Goal: Check status: Check status

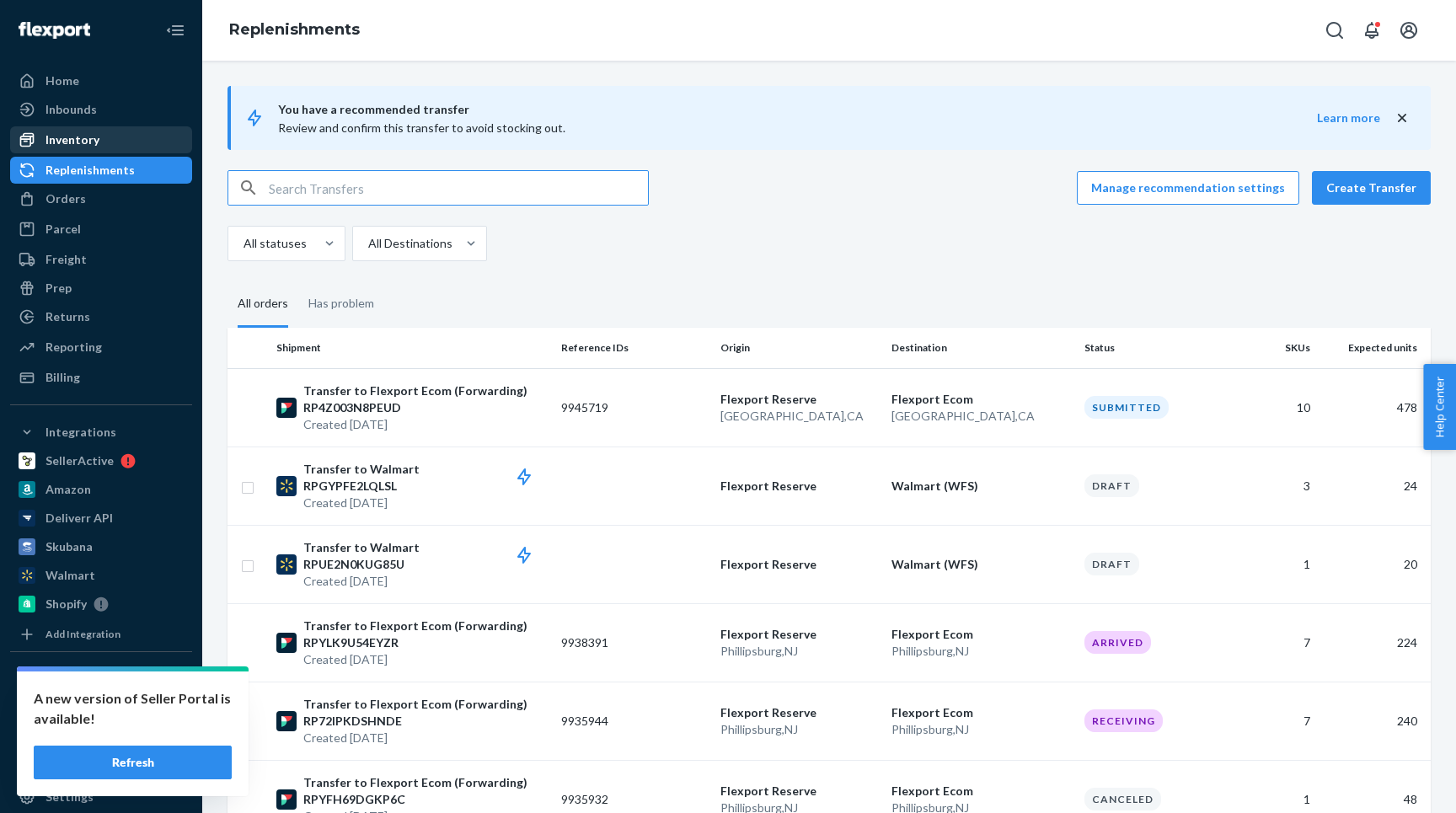
scroll to position [1423, 0]
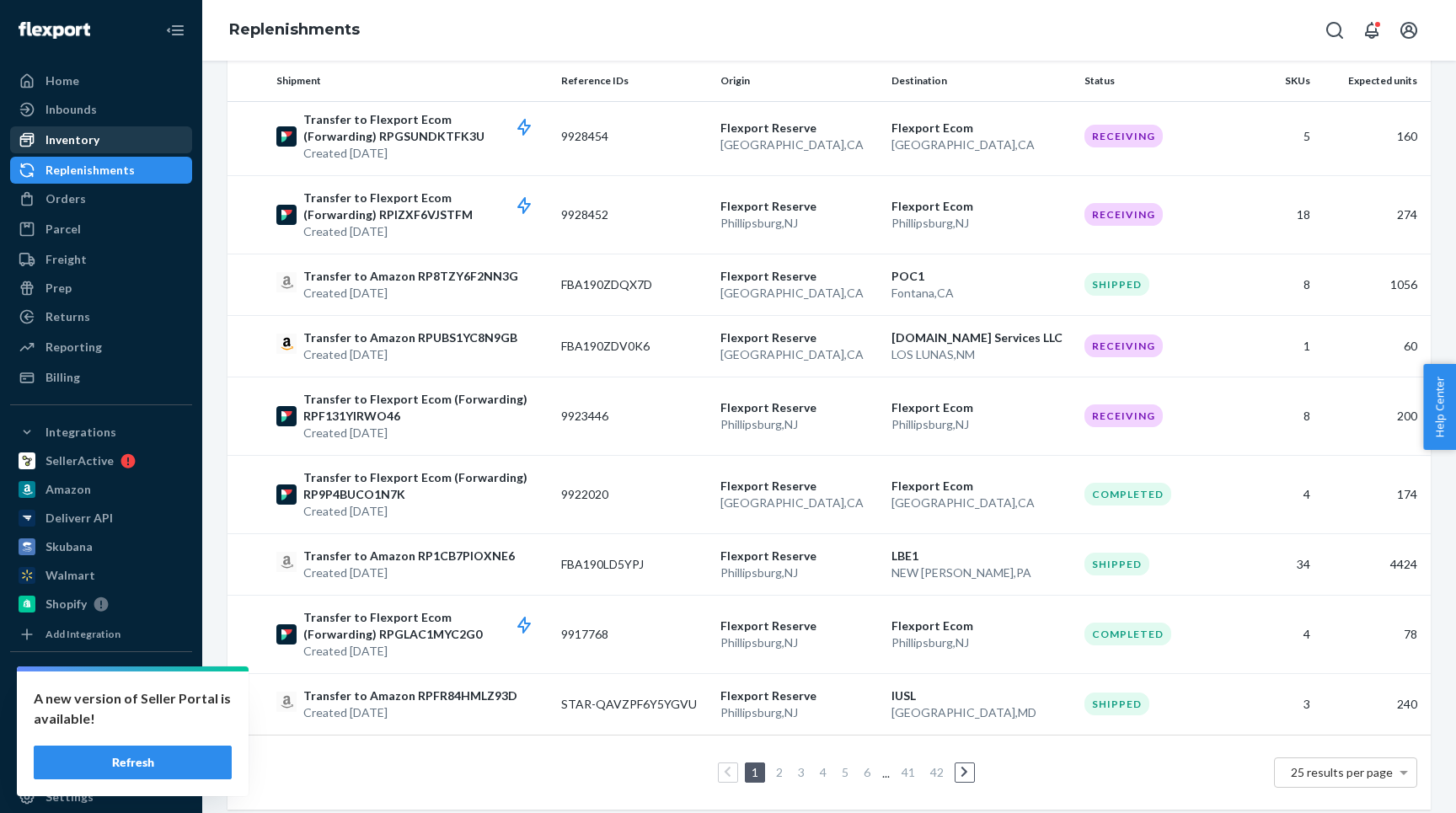
click at [101, 140] on div "Inventory" at bounding box center [101, 139] width 178 height 24
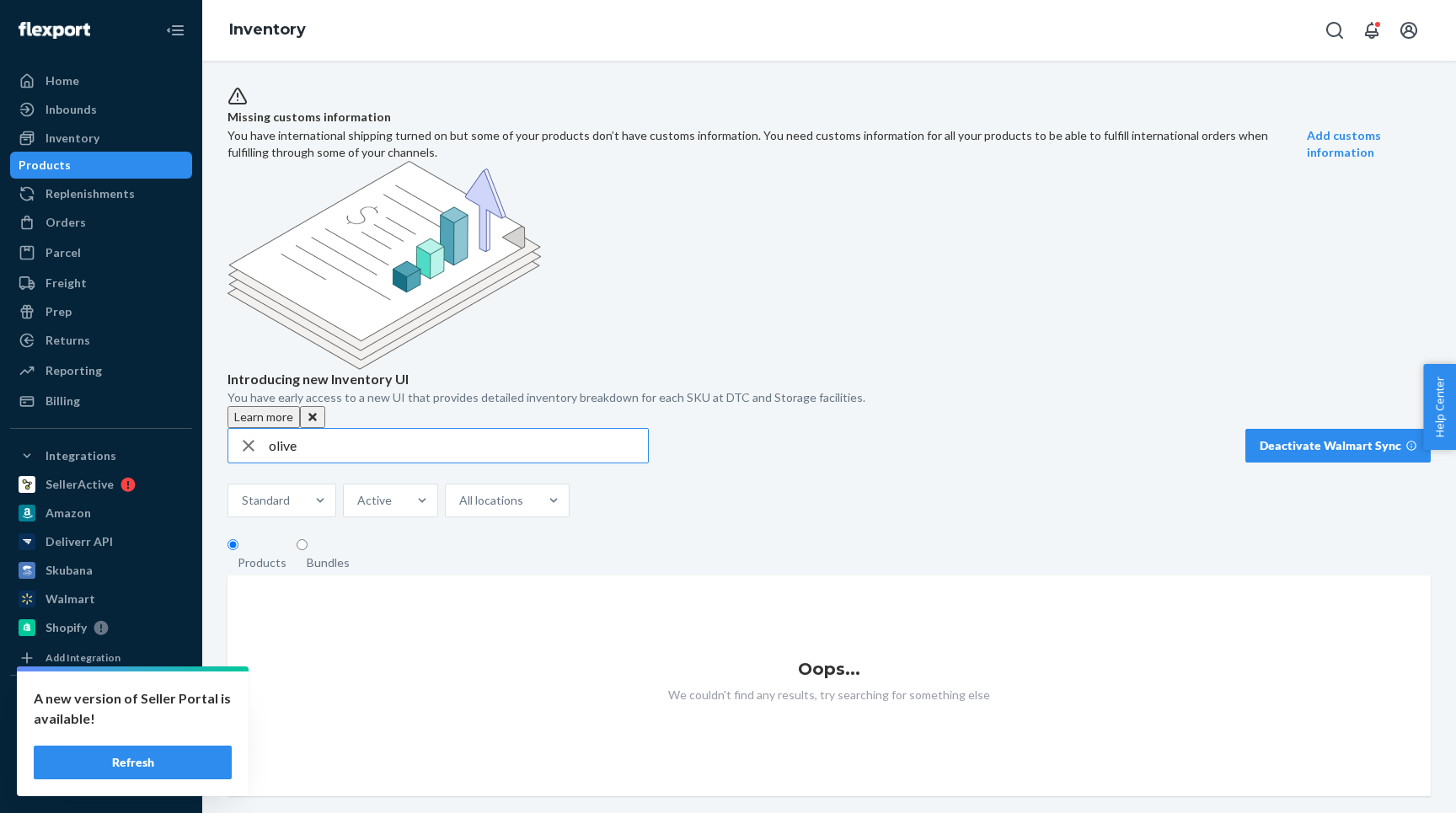
type input "olive"
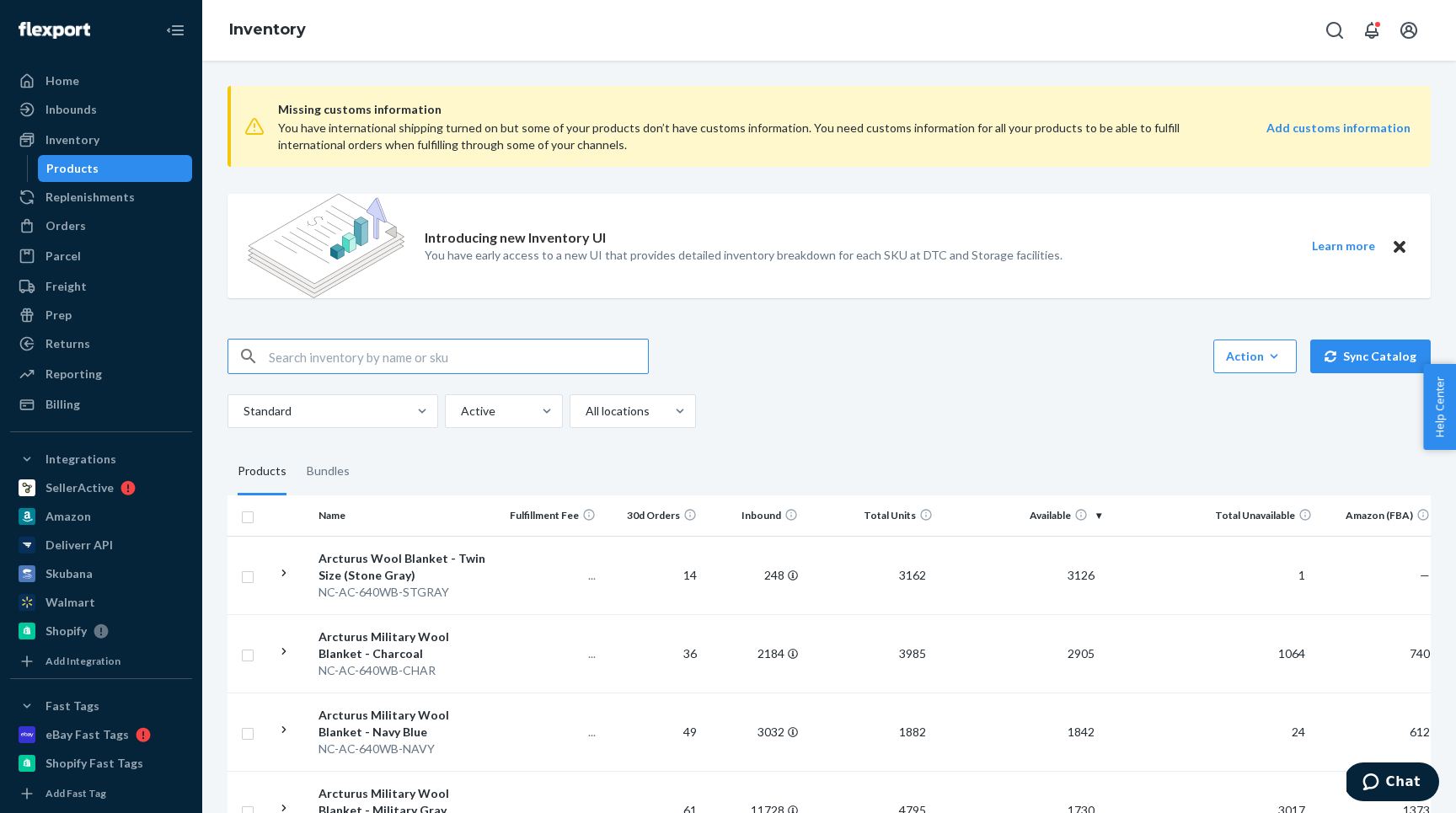
type input "[PERSON_NAME][EMAIL_ADDRESS][DOMAIN_NAME]"
click at [341, 363] on input "cecile@emd-pro.com" at bounding box center [458, 356] width 379 height 33
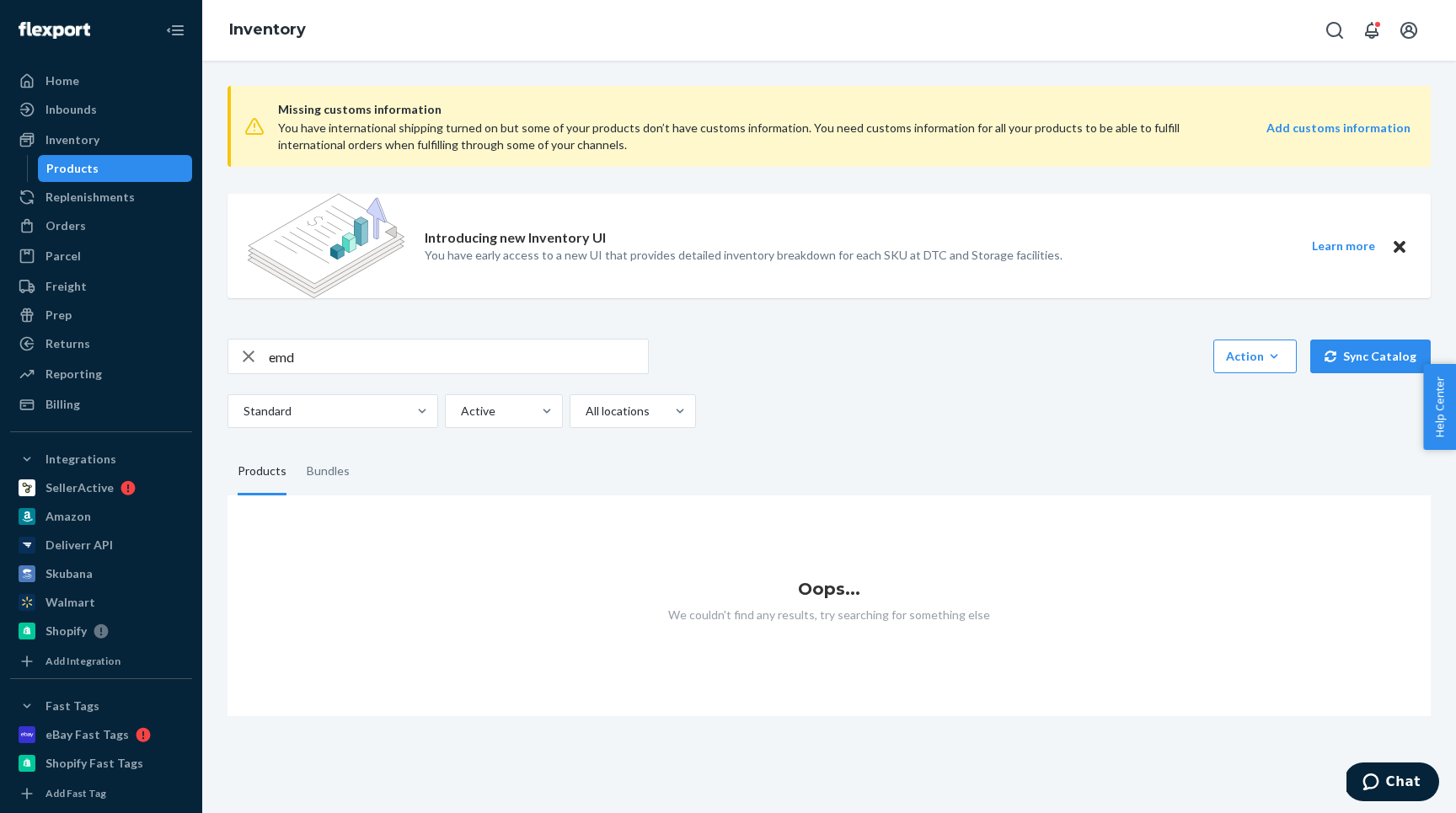
click at [332, 356] on input "emd" at bounding box center [458, 356] width 379 height 33
type input "pro"
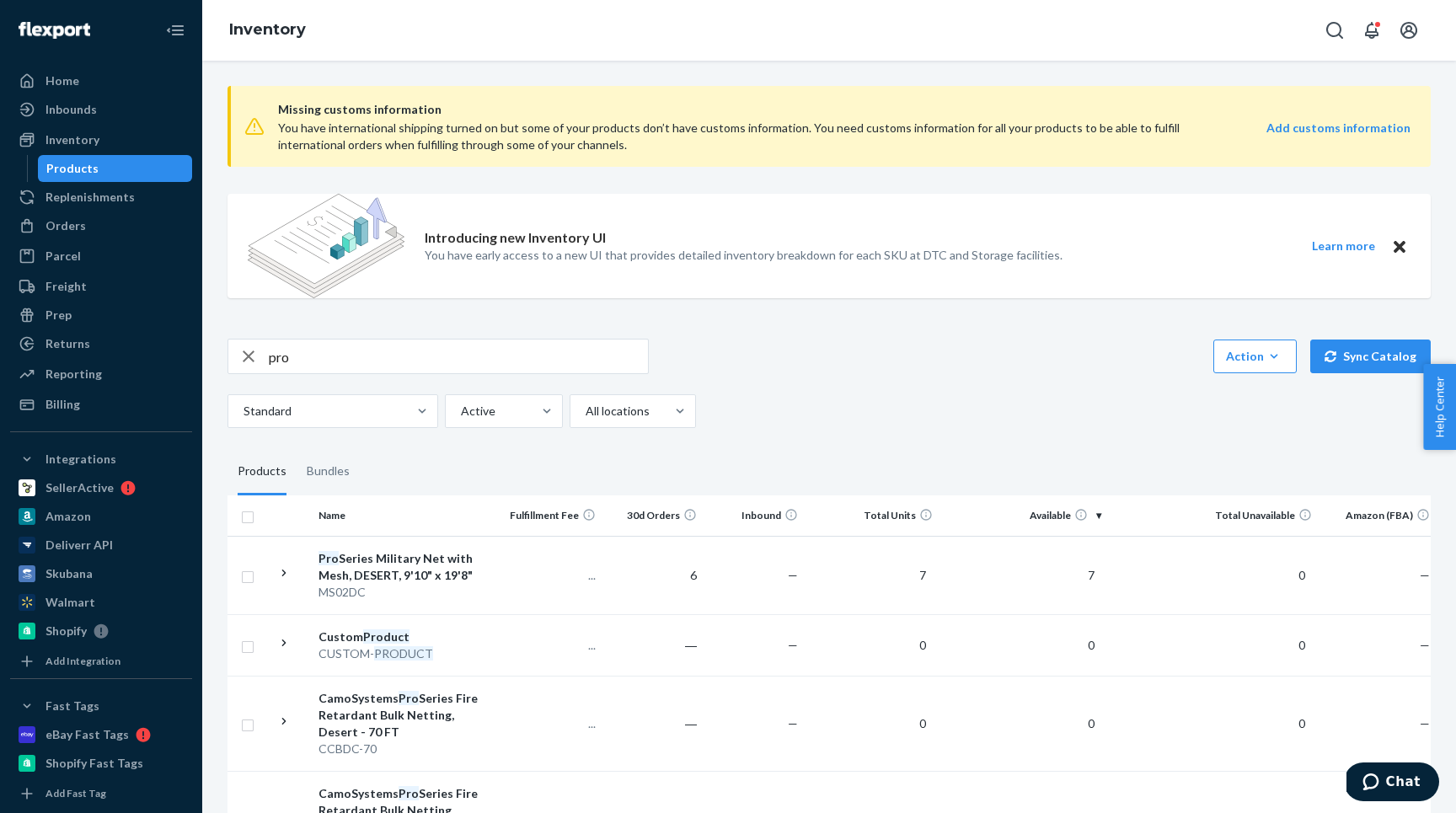
click at [332, 346] on input "pro" at bounding box center [458, 356] width 379 height 33
type input "olive"
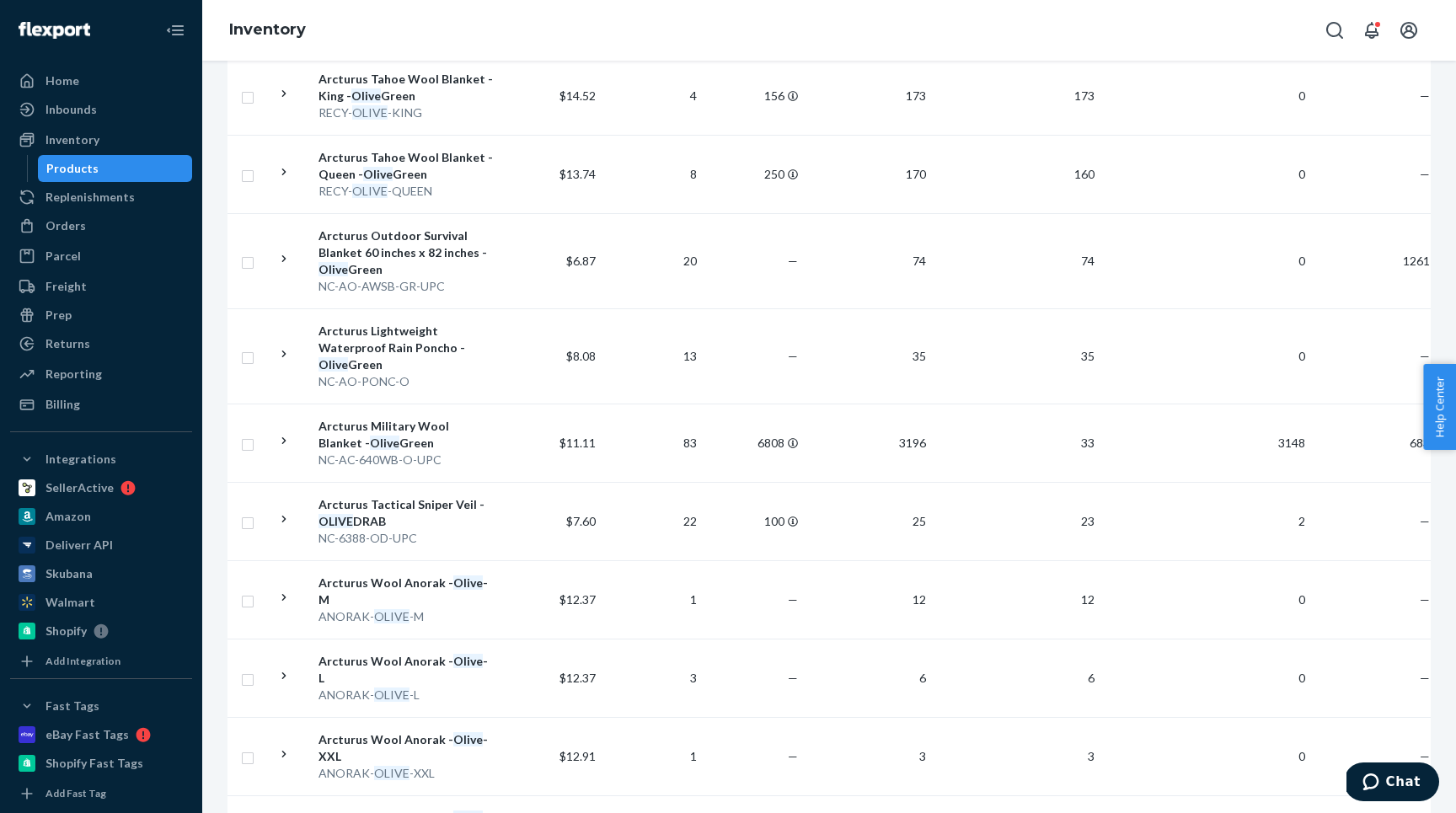
scroll to position [587, 0]
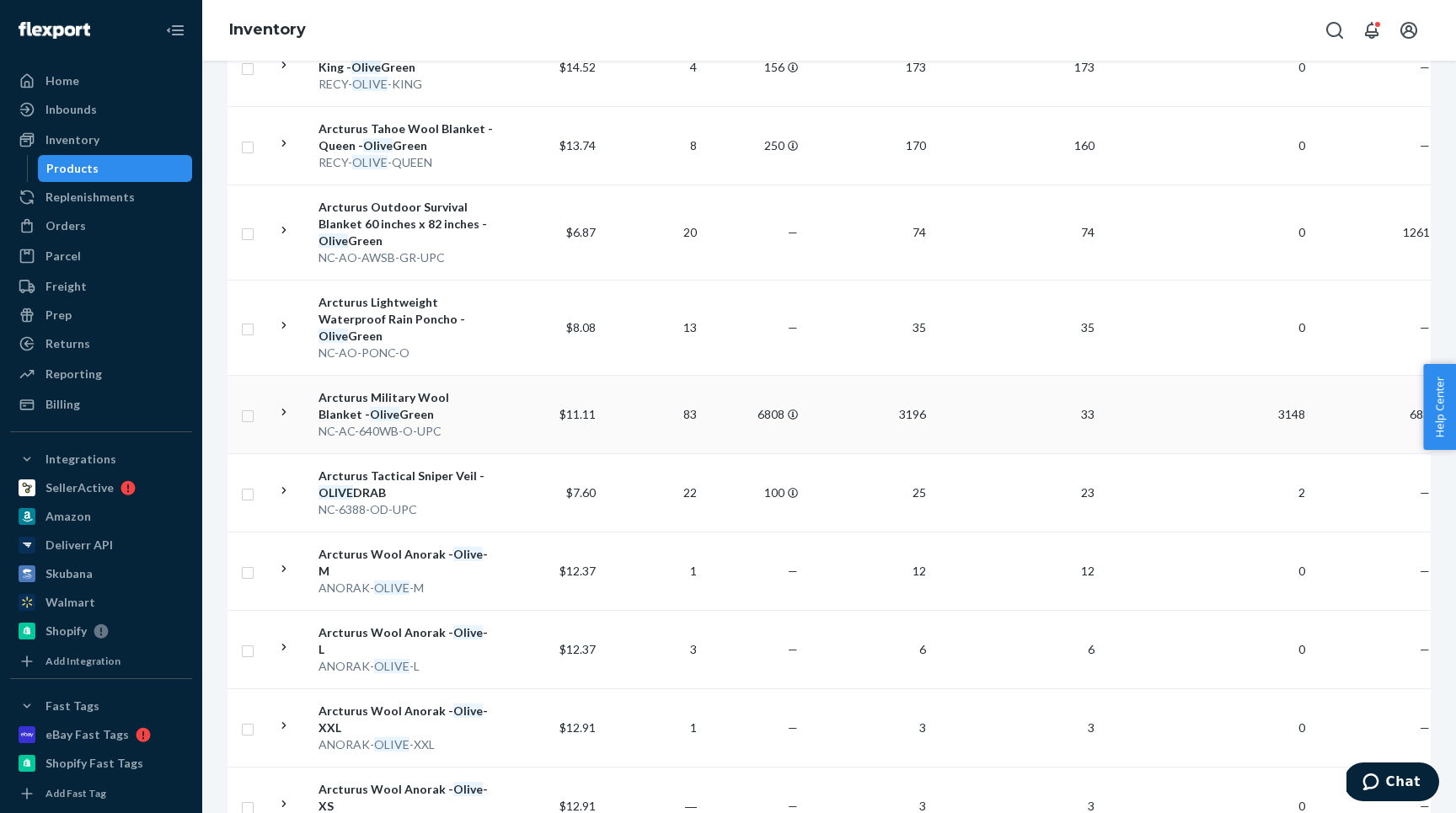
click at [283, 416] on icon at bounding box center [284, 413] width 16 height 16
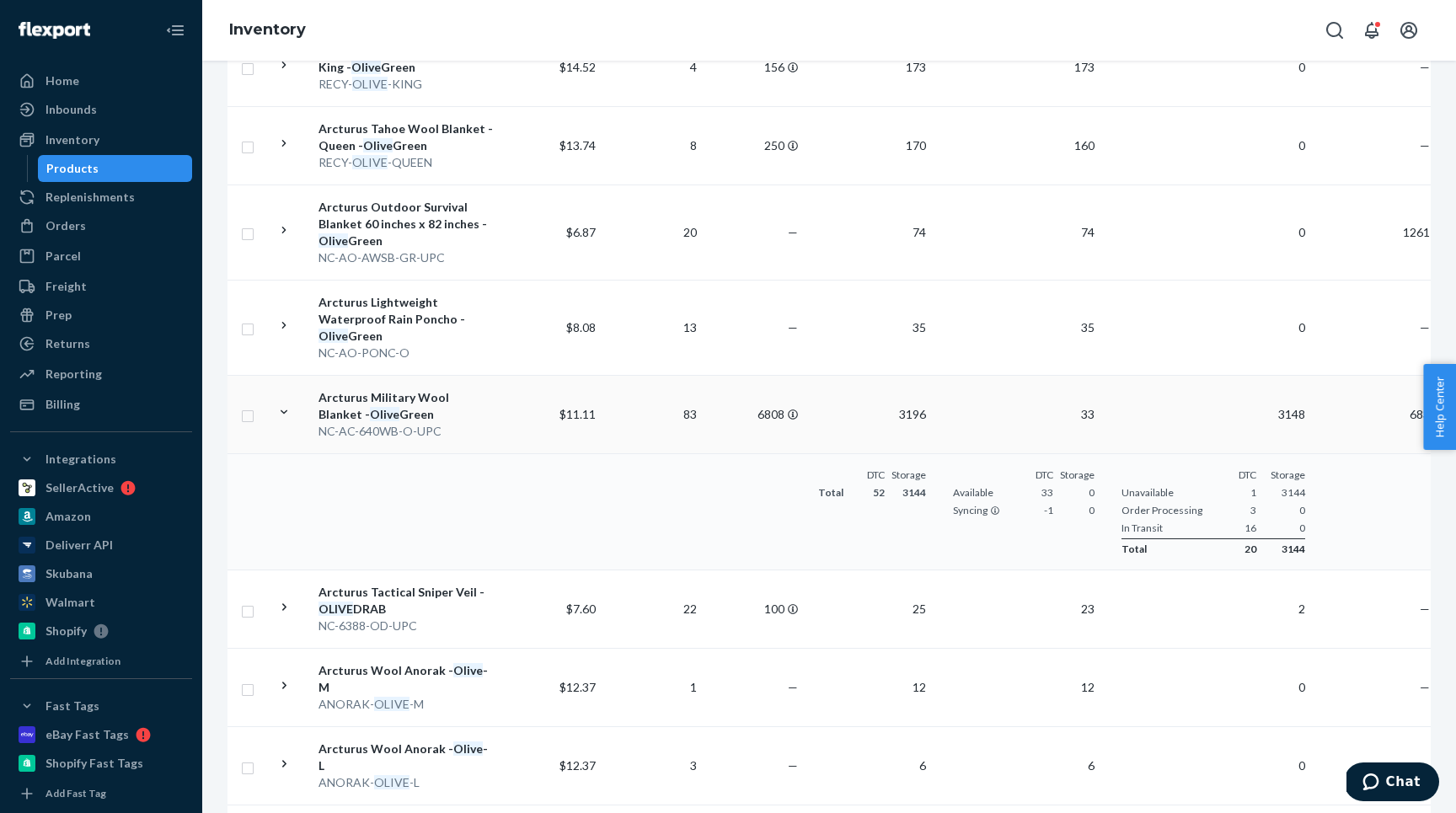
click at [412, 407] on div "Arcturus Military Wool Blanket - Olive Green" at bounding box center [407, 406] width 176 height 33
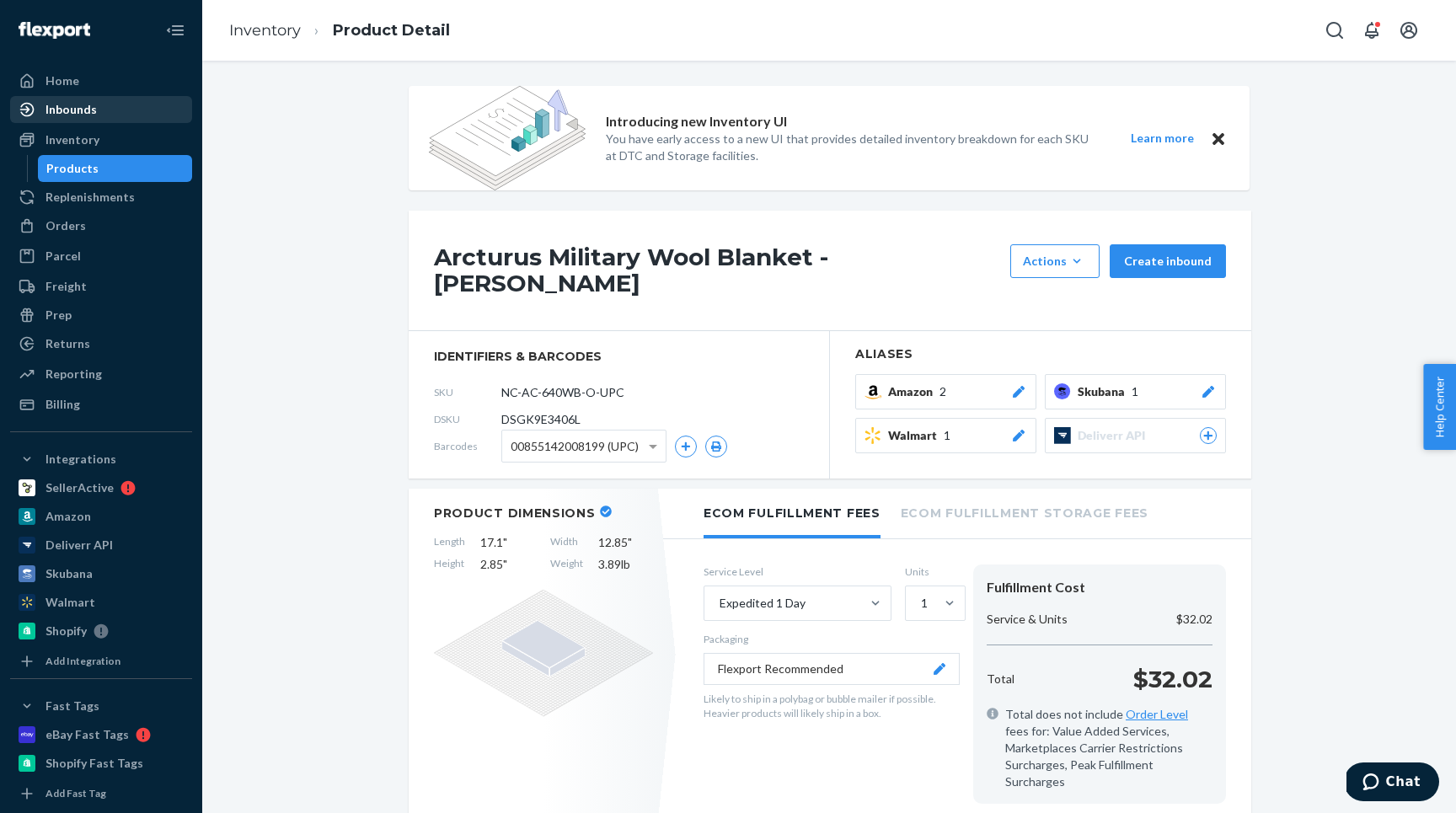
click at [108, 106] on div "Inbounds" at bounding box center [101, 110] width 178 height 24
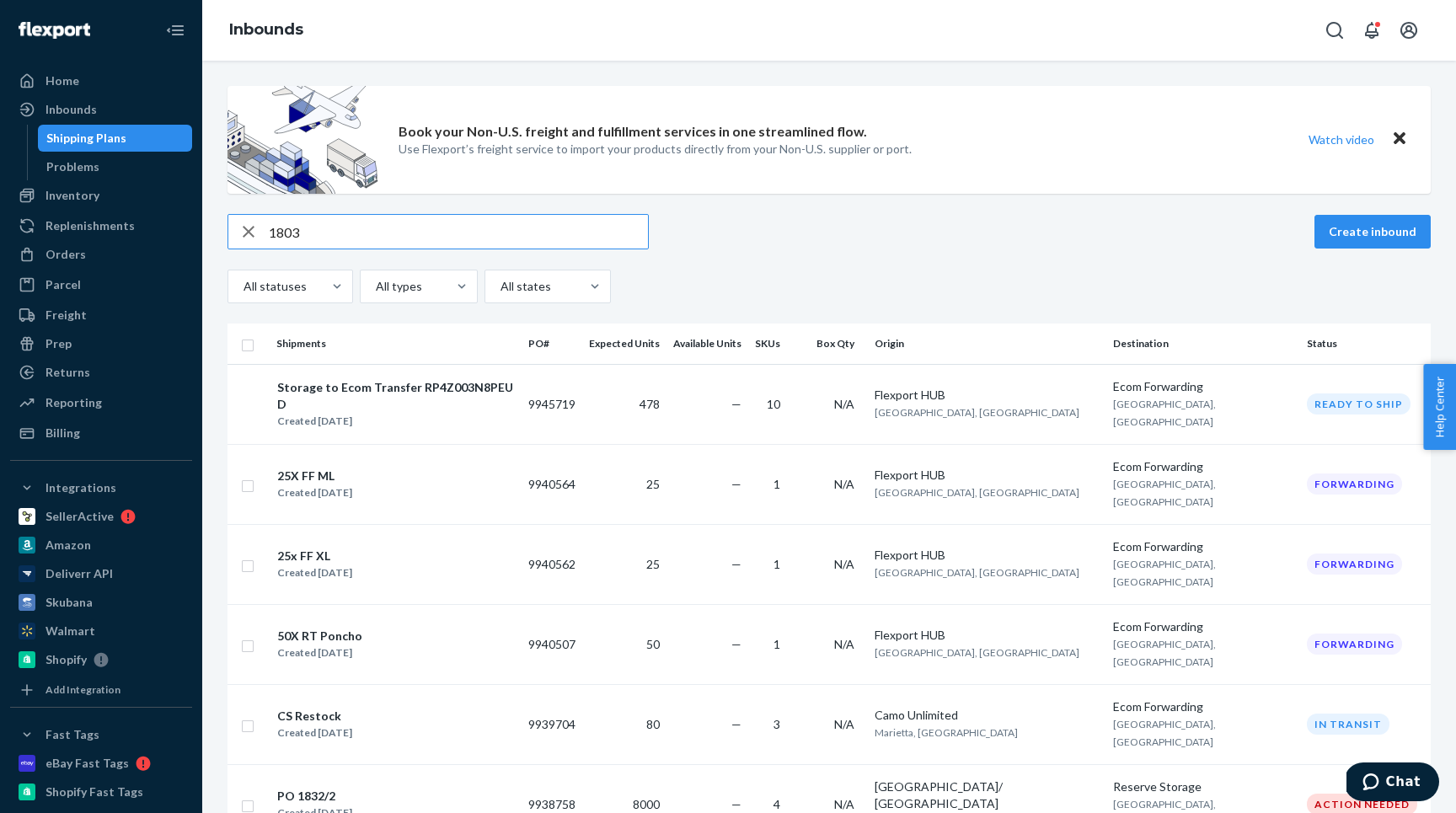
type input "1803"
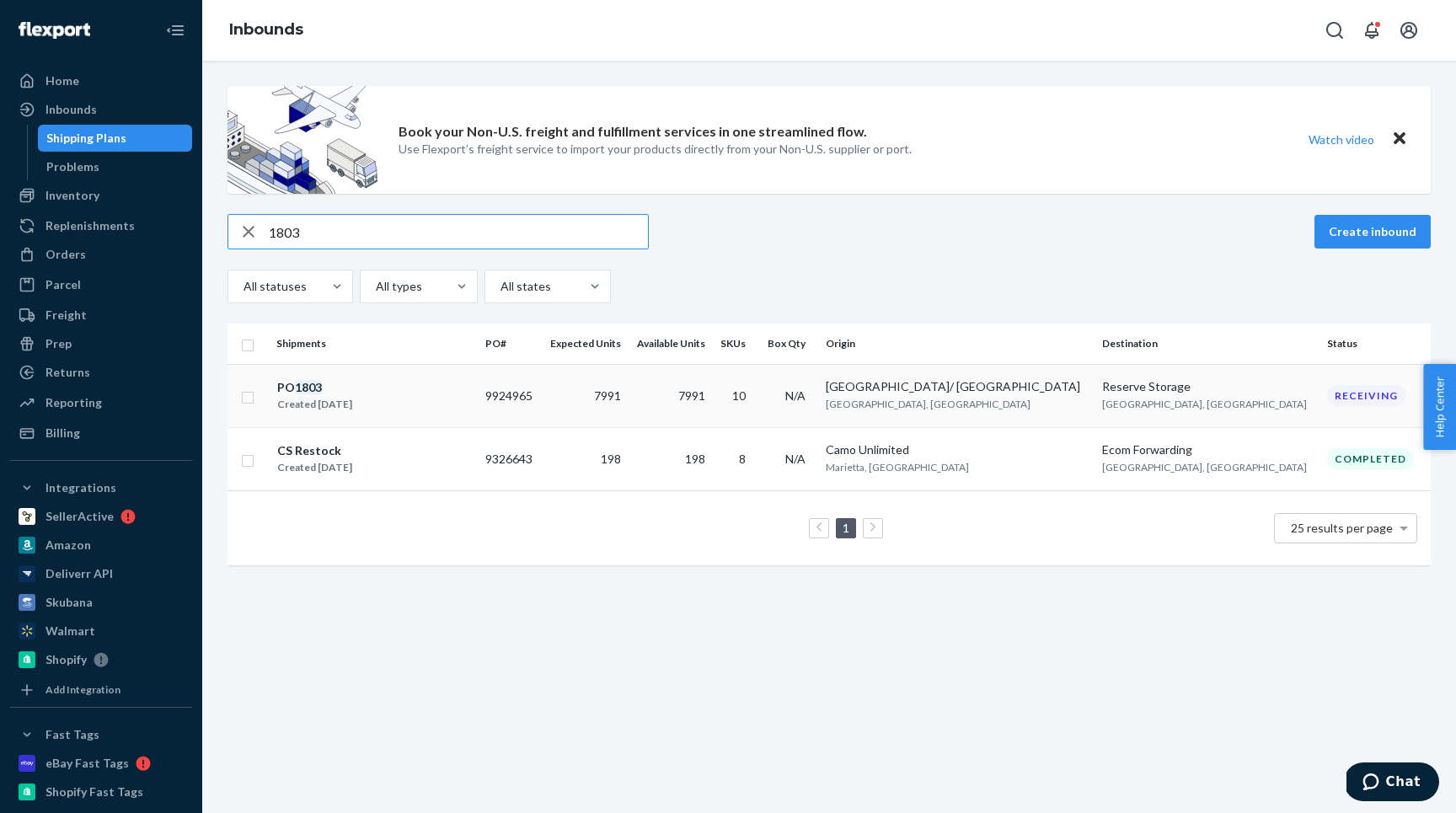
click at [472, 393] on div "PO 1803 Created Sep 4, 2025" at bounding box center [374, 396] width 196 height 35
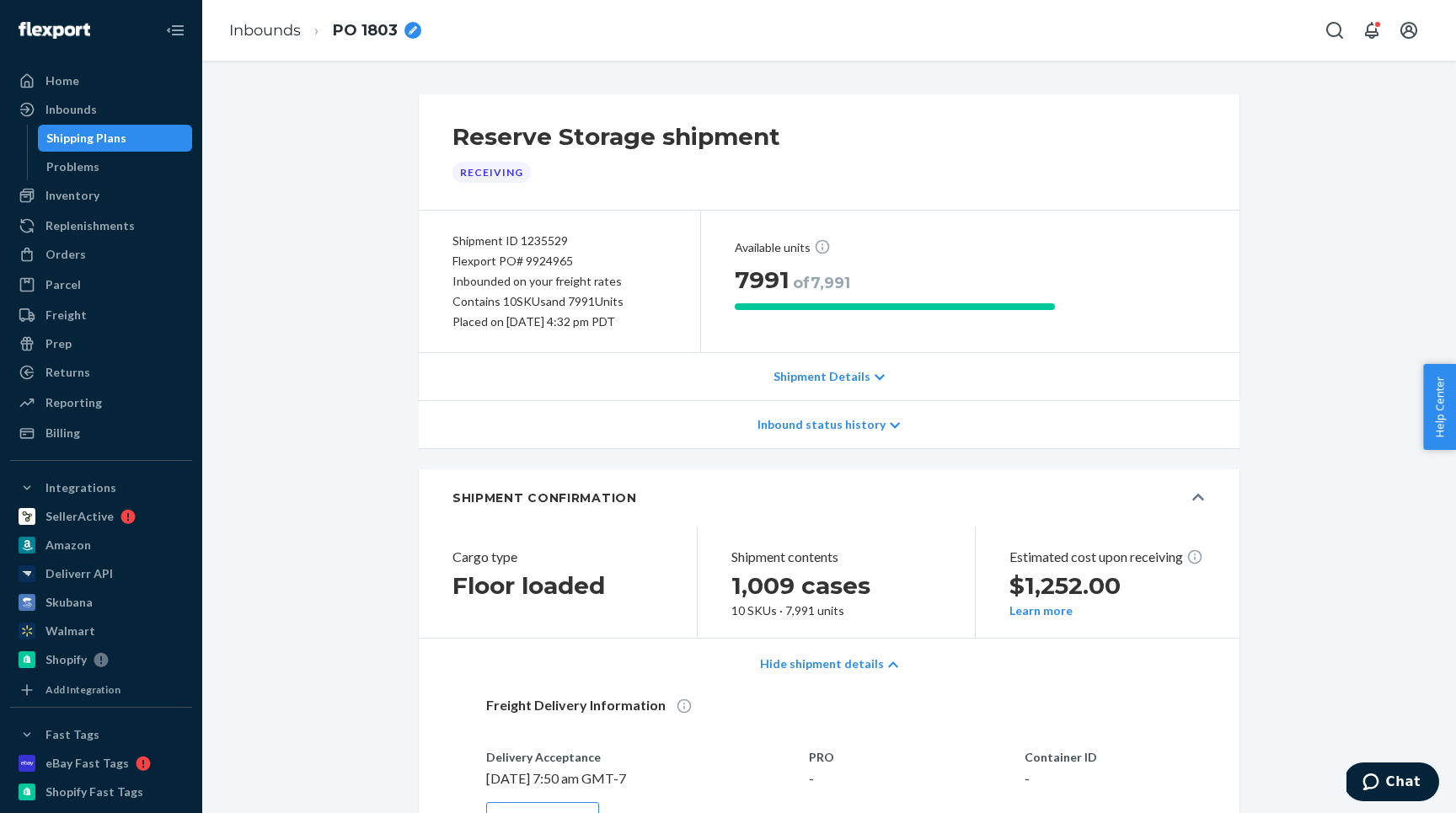
click at [510, 266] on div "Flexport PO# 9924965" at bounding box center [560, 261] width 214 height 20
copy div "Flexport PO# 9924965"
click at [806, 371] on p "Shipment Details" at bounding box center [821, 377] width 97 height 17
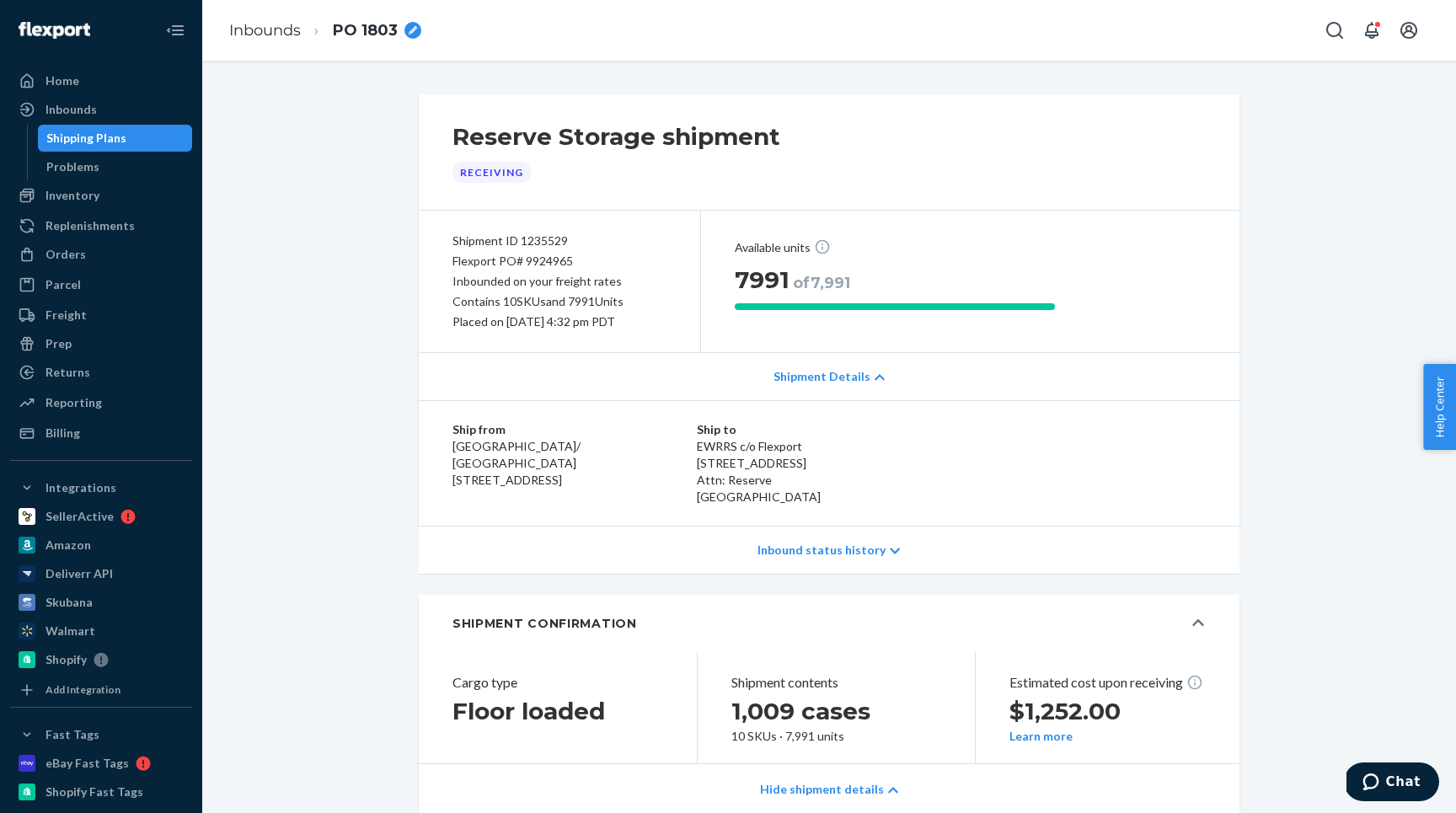
click at [806, 371] on p "Shipment Details" at bounding box center [821, 377] width 97 height 17
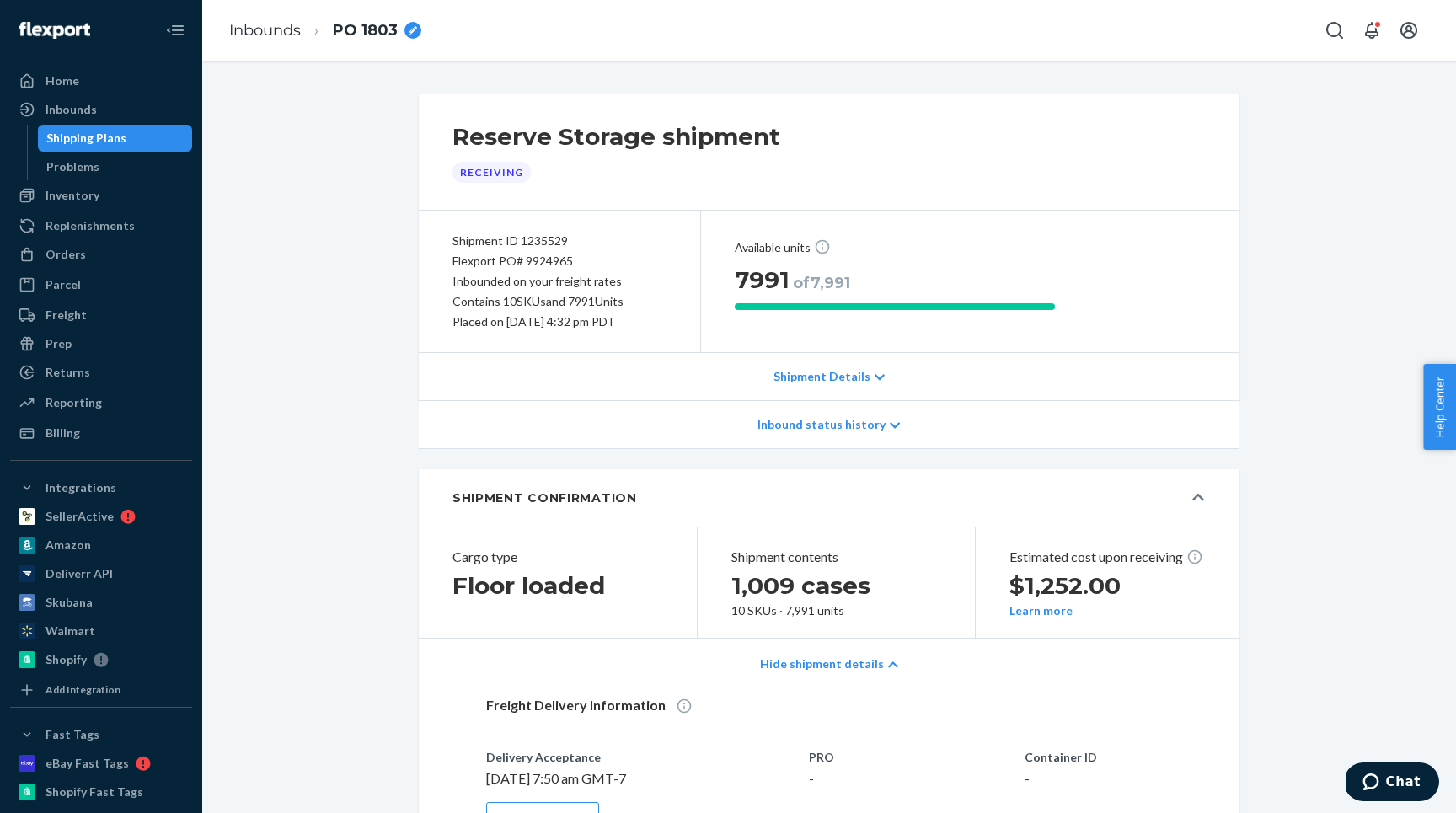
click at [807, 423] on p "Inbound status history" at bounding box center [820, 425] width 128 height 17
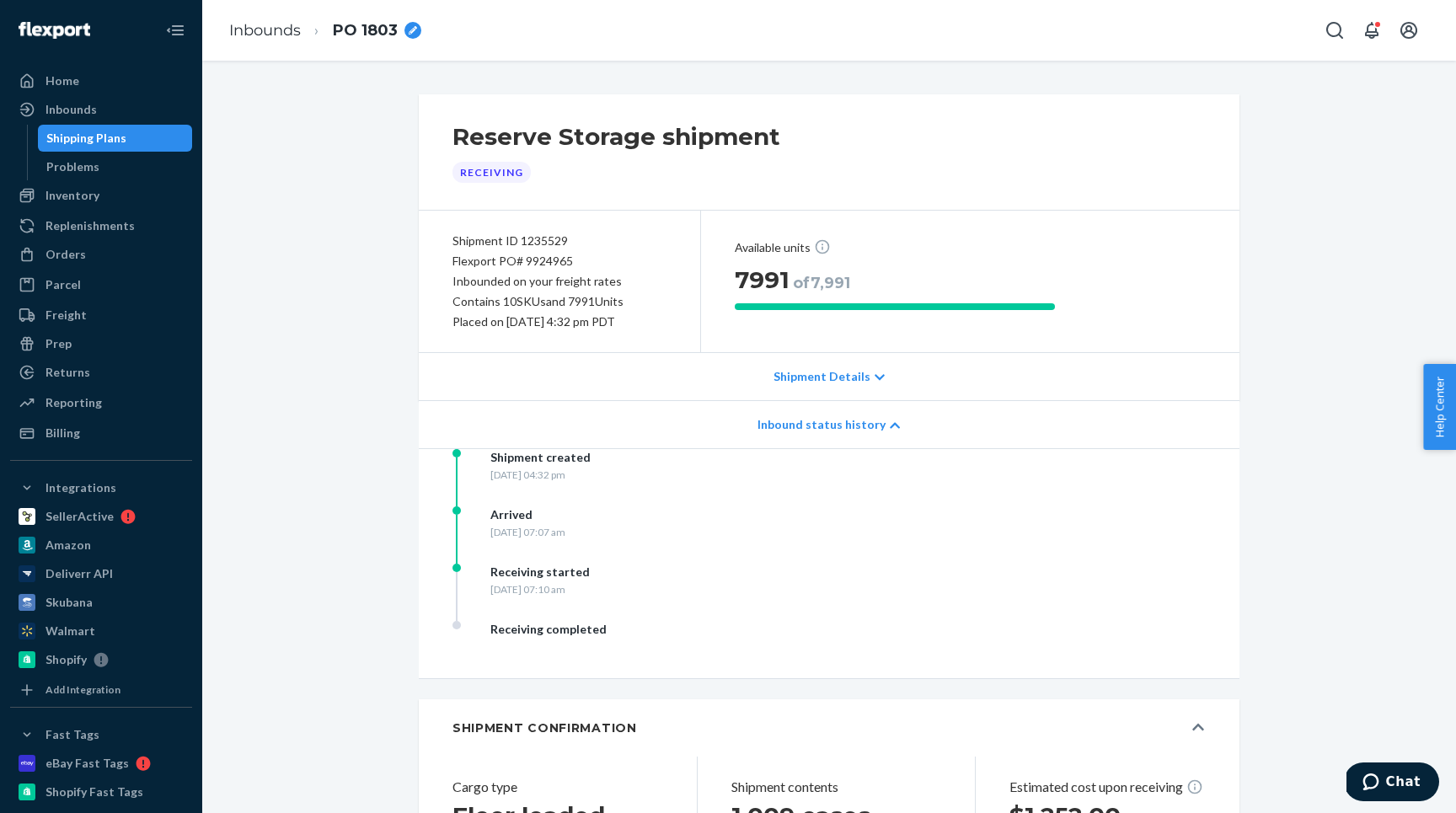
click at [807, 427] on p "Inbound status history" at bounding box center [820, 425] width 128 height 17
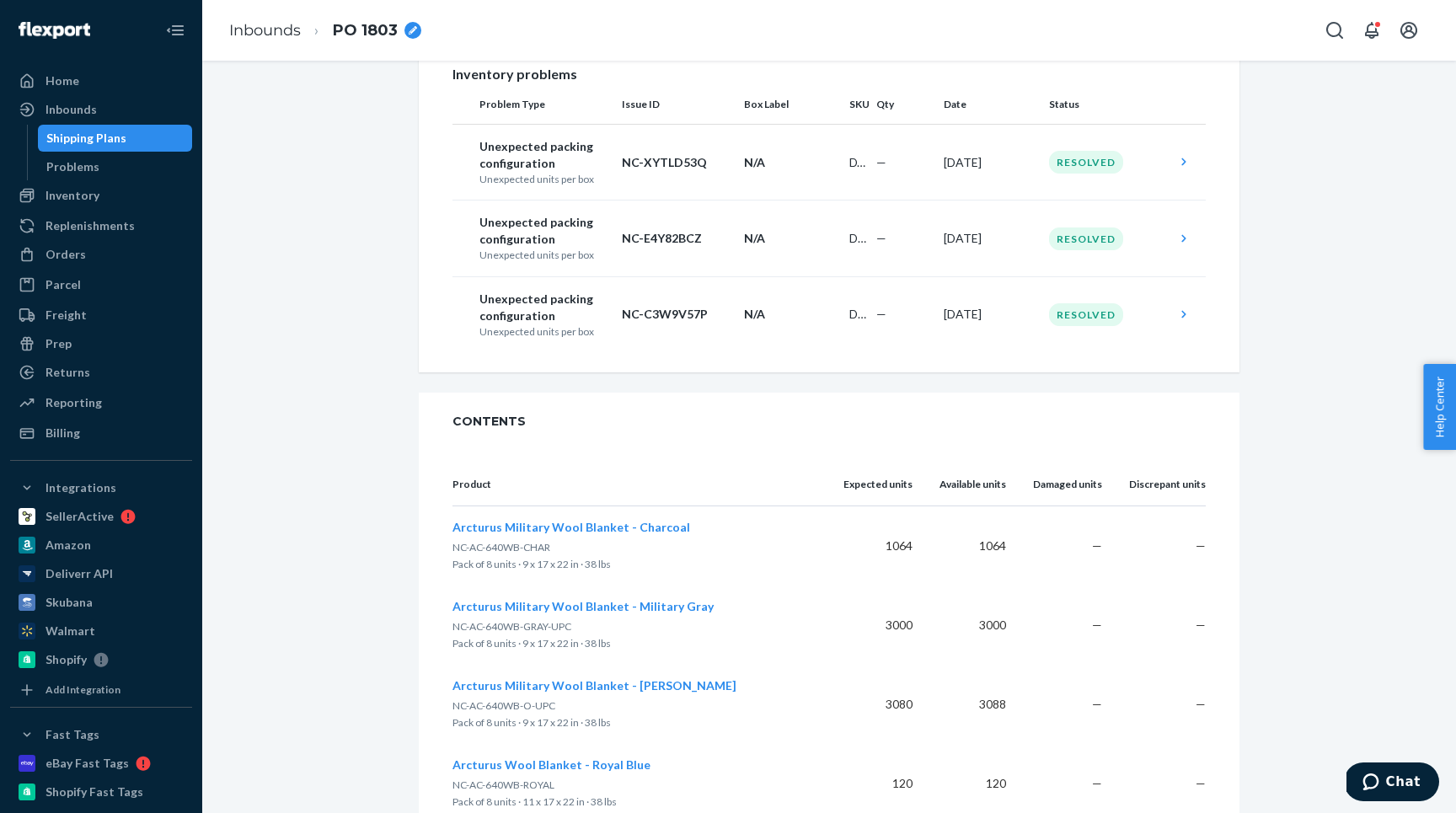
scroll to position [1210, 0]
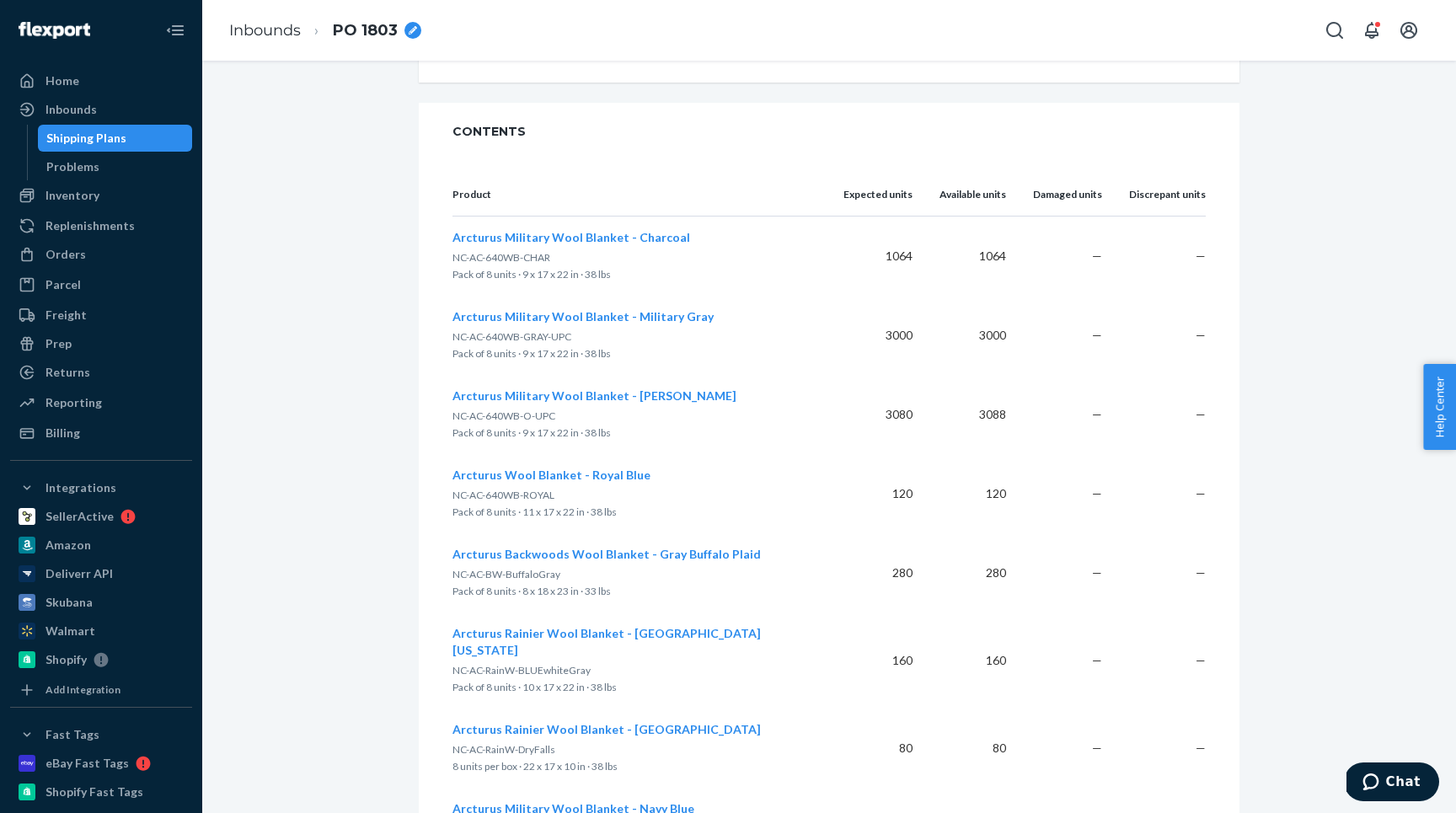
click at [550, 403] on span "Arcturus Military Wool Blanket - Olive Green" at bounding box center [595, 396] width 284 height 14
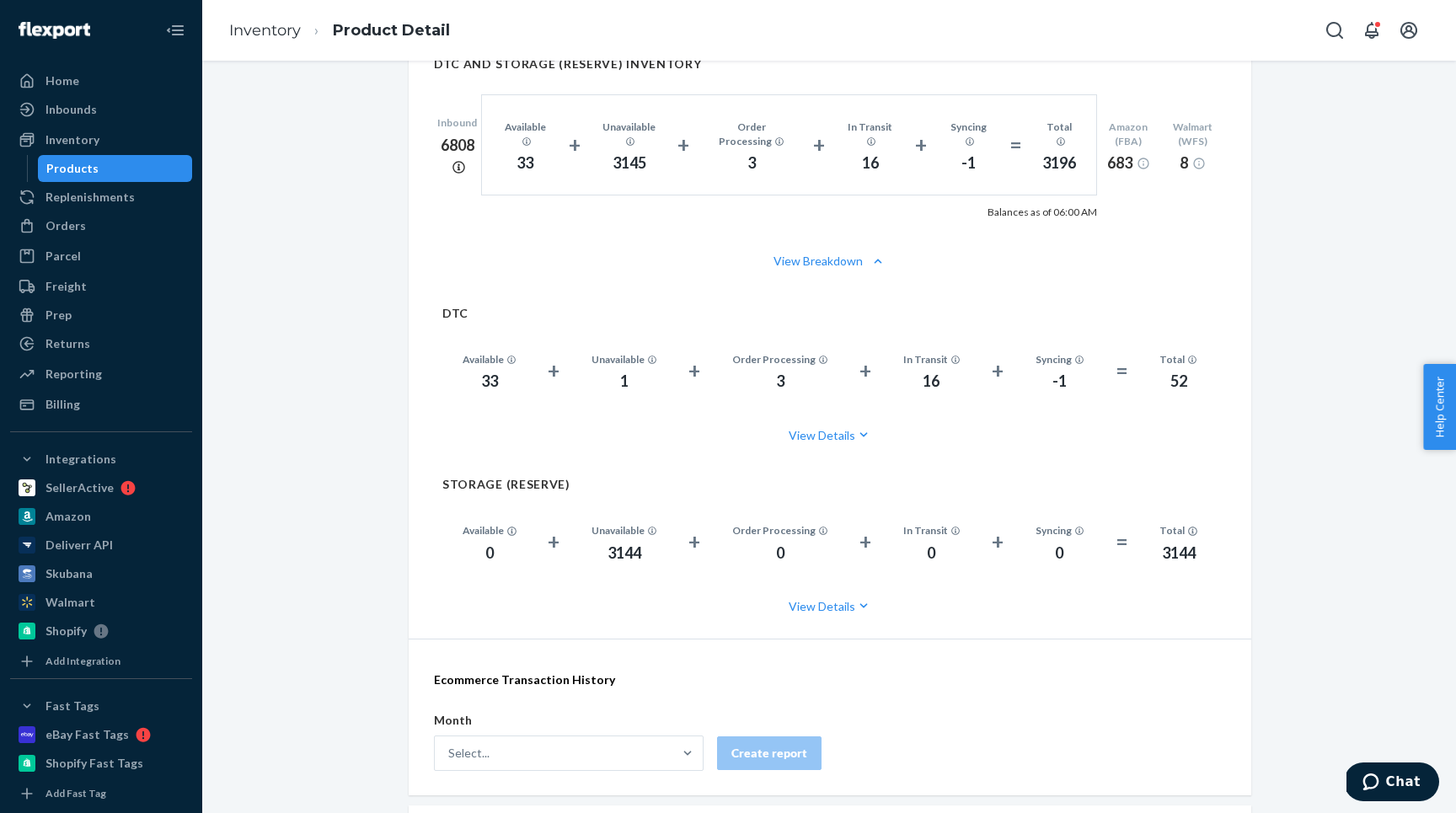
scroll to position [1192, 0]
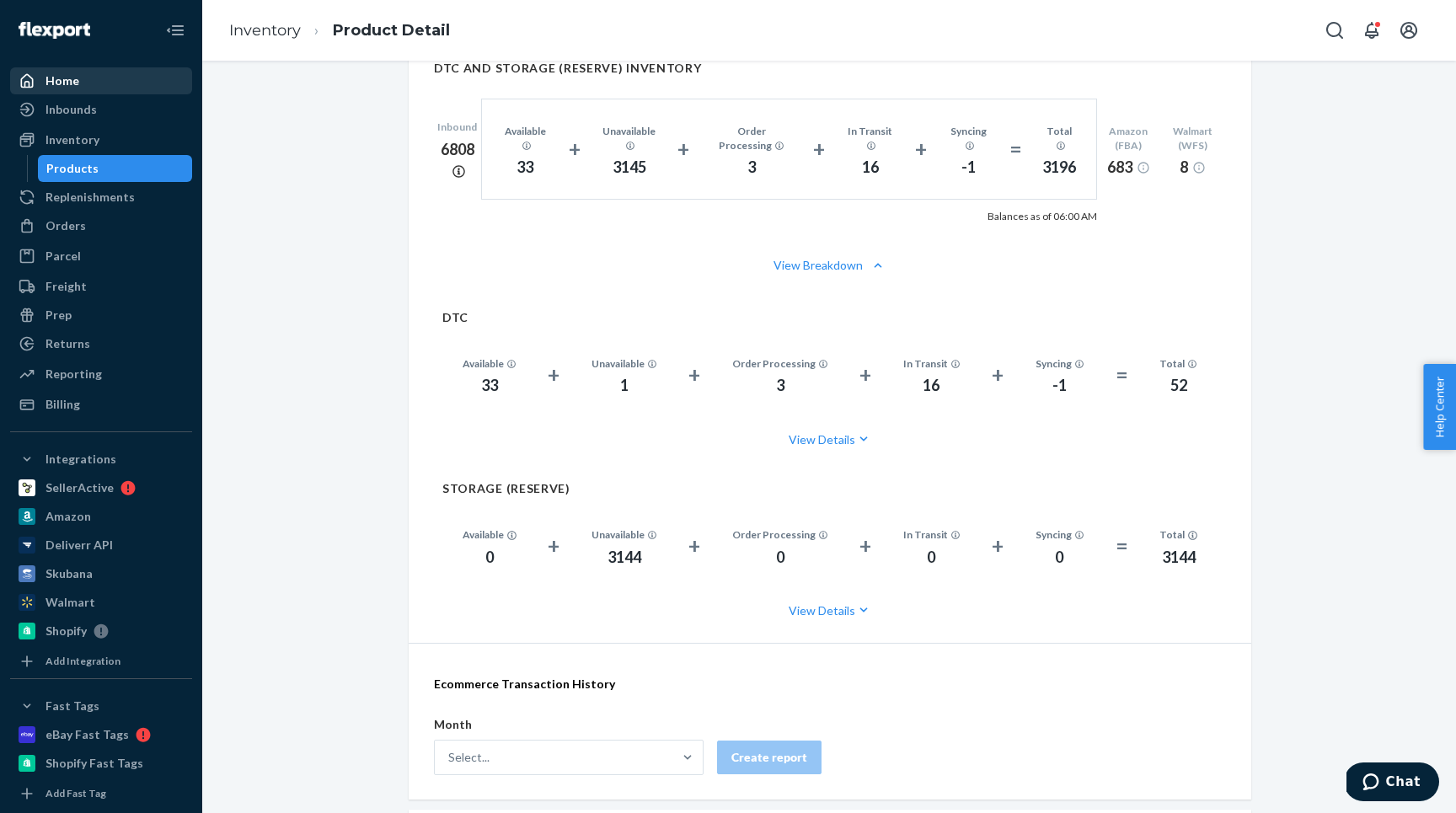
click at [123, 88] on div "Home" at bounding box center [101, 81] width 178 height 24
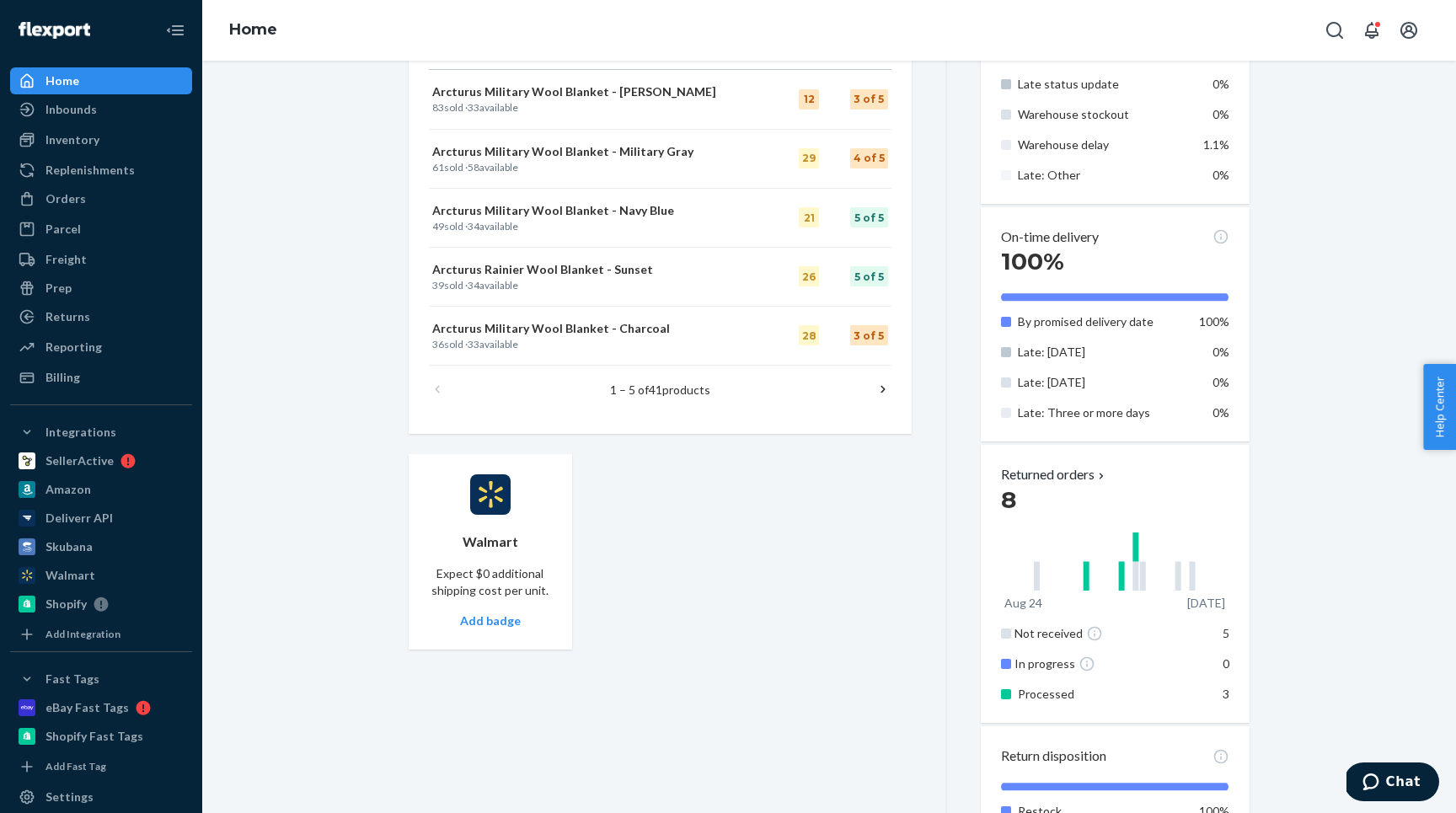
scroll to position [894, 0]
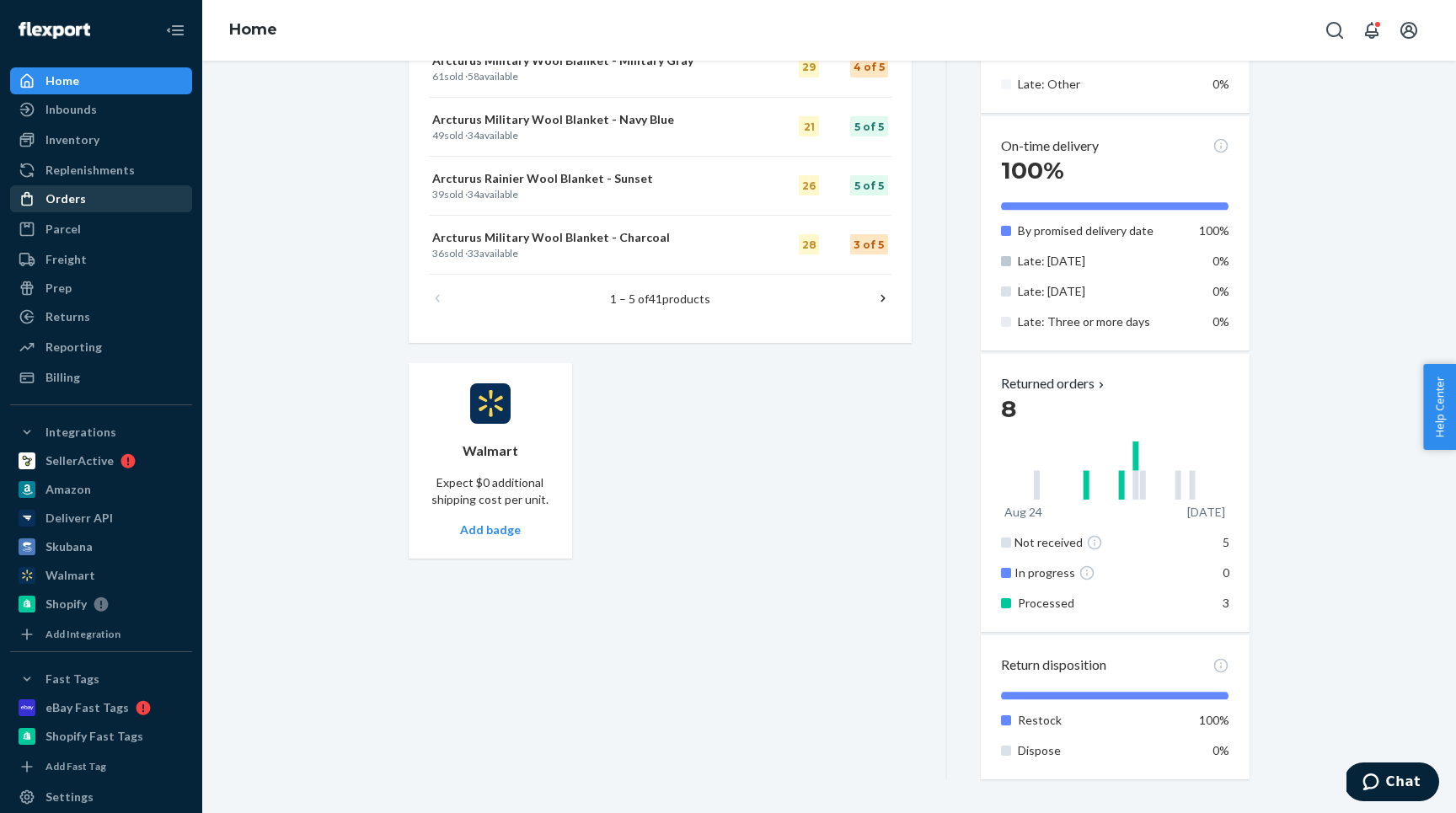
click at [61, 209] on div "Orders" at bounding box center [101, 199] width 178 height 24
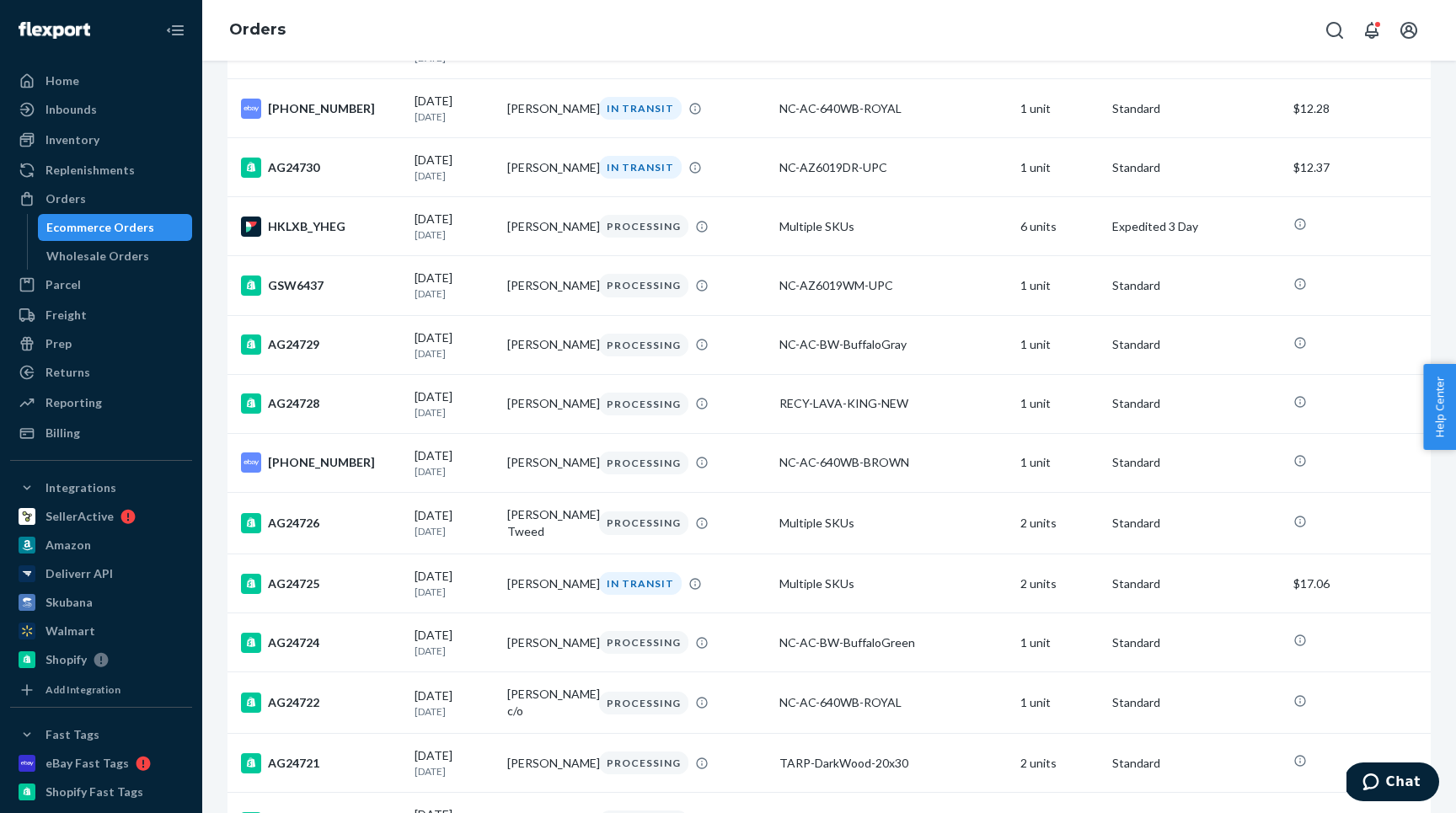
scroll to position [794, 0]
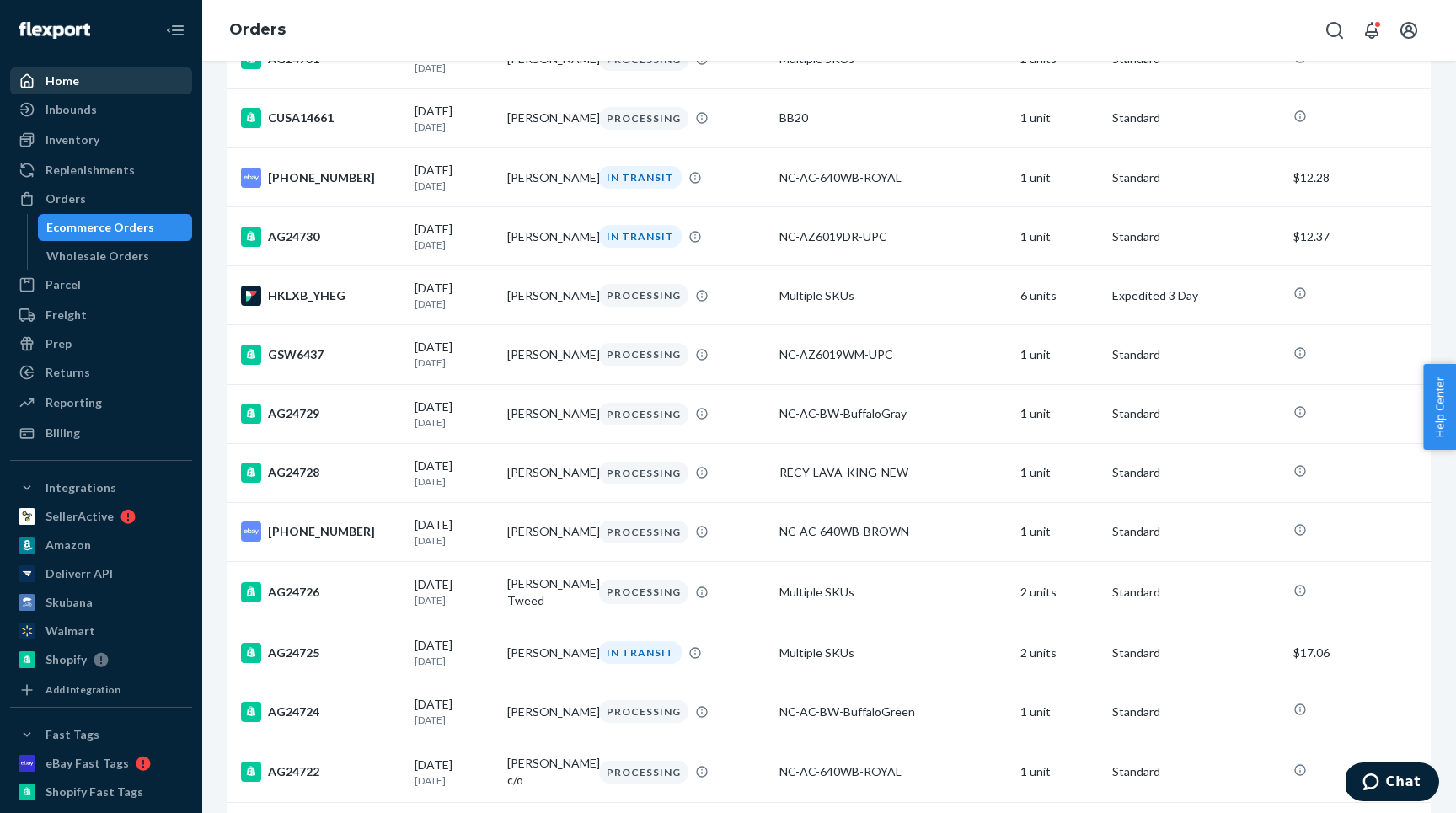
click at [64, 81] on div "Home" at bounding box center [62, 81] width 34 height 17
